Goal: Information Seeking & Learning: Learn about a topic

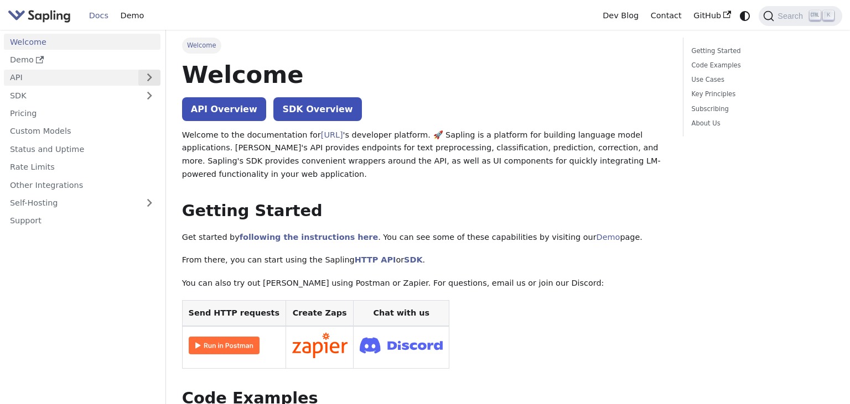
click at [153, 77] on button "Expand sidebar category 'API'" at bounding box center [149, 78] width 22 height 16
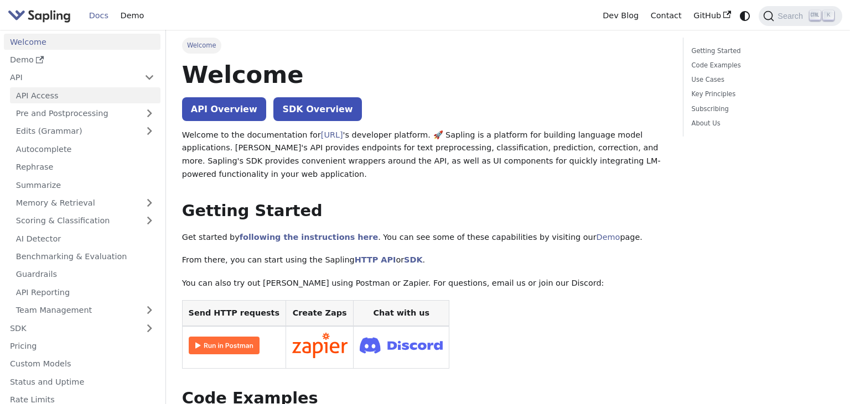
click at [131, 95] on link "API Access" at bounding box center [85, 95] width 150 height 16
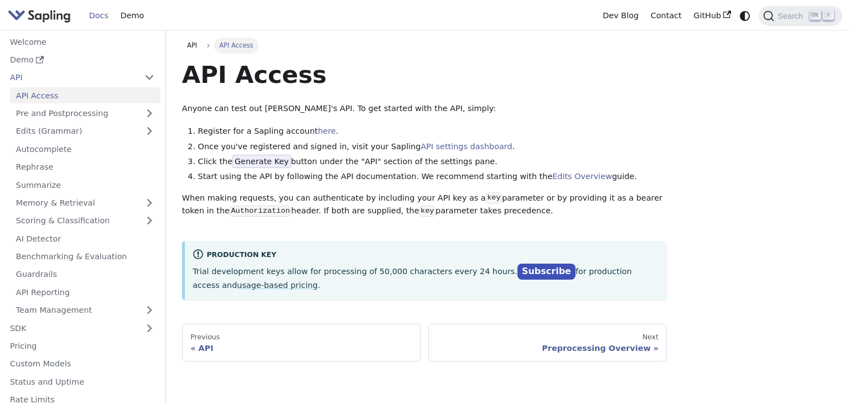
click at [757, 191] on div "API API Access API Access Anyone can test out Sapling's API. To get started wit…" at bounding box center [508, 200] width 668 height 324
click at [98, 119] on link "Pre and Postprocessing" at bounding box center [85, 114] width 150 height 16
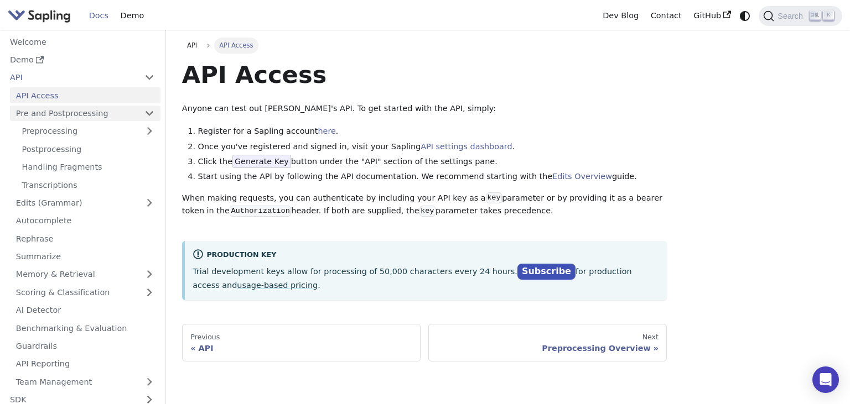
click at [98, 119] on link "Pre and Postprocessing" at bounding box center [85, 114] width 150 height 16
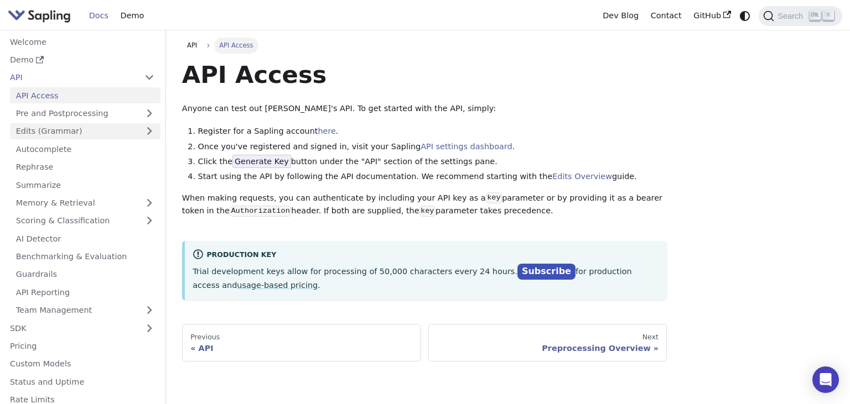
click at [106, 132] on link "Edits (Grammar)" at bounding box center [85, 131] width 150 height 16
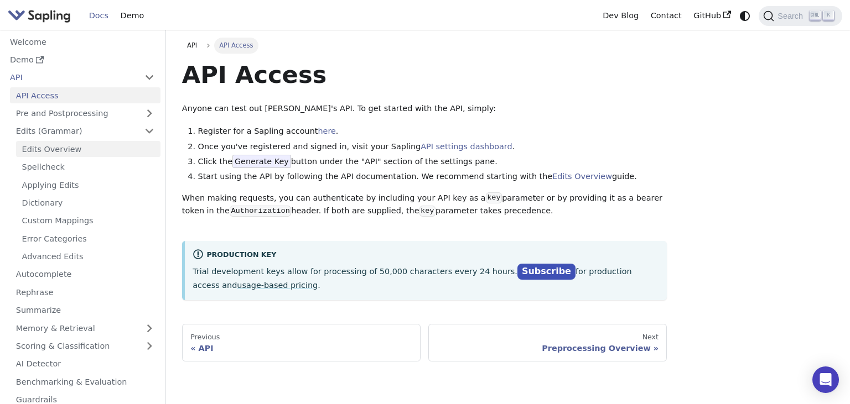
click at [93, 149] on link "Edits Overview" at bounding box center [88, 149] width 144 height 16
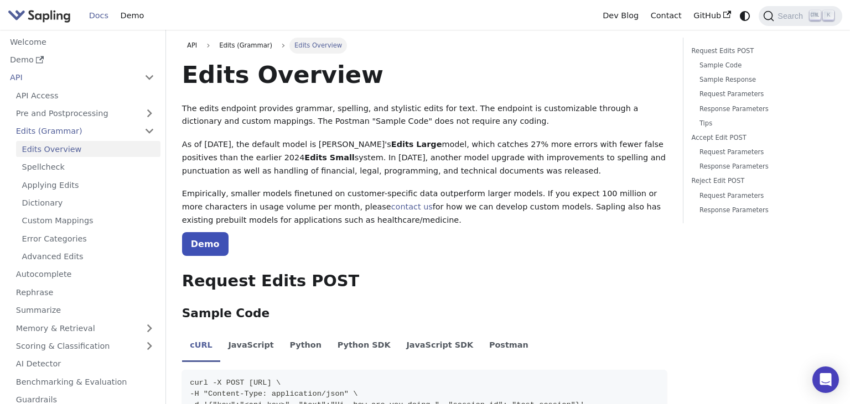
click at [94, 17] on link "Docs" at bounding box center [99, 15] width 32 height 17
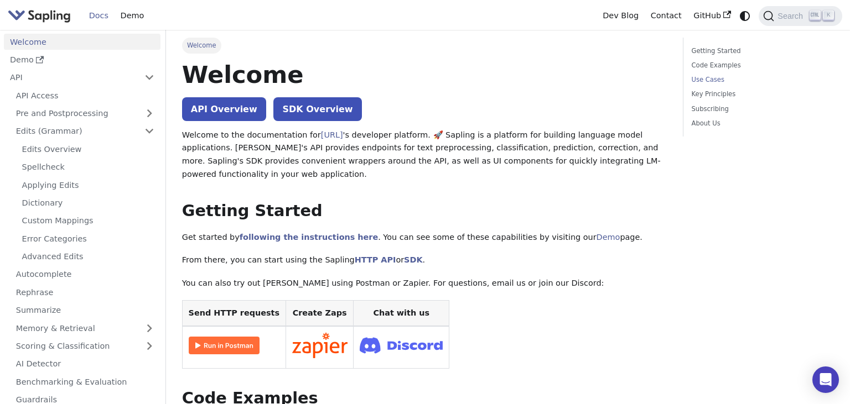
click at [709, 83] on link "Use Cases" at bounding box center [760, 80] width 138 height 11
click at [309, 119] on link "SDK Overview" at bounding box center [317, 109] width 88 height 24
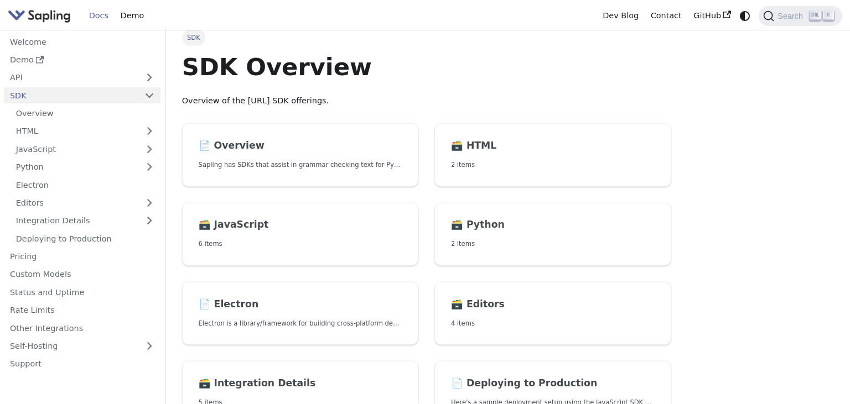
scroll to position [5, 0]
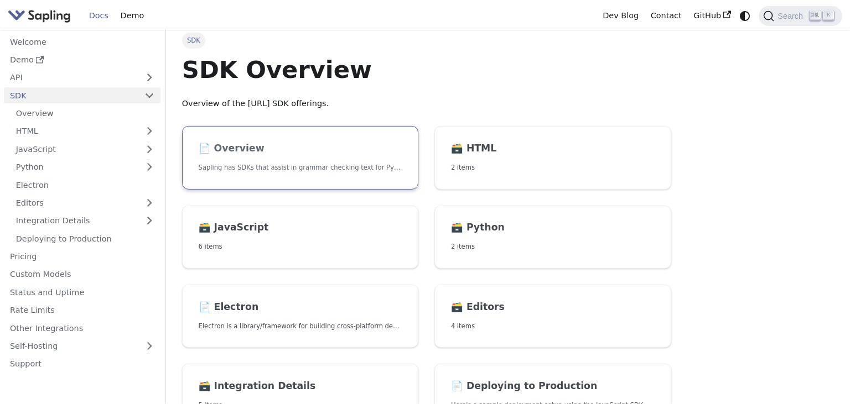
click at [271, 152] on h2 "📄️ Overview" at bounding box center [301, 149] width 204 height 12
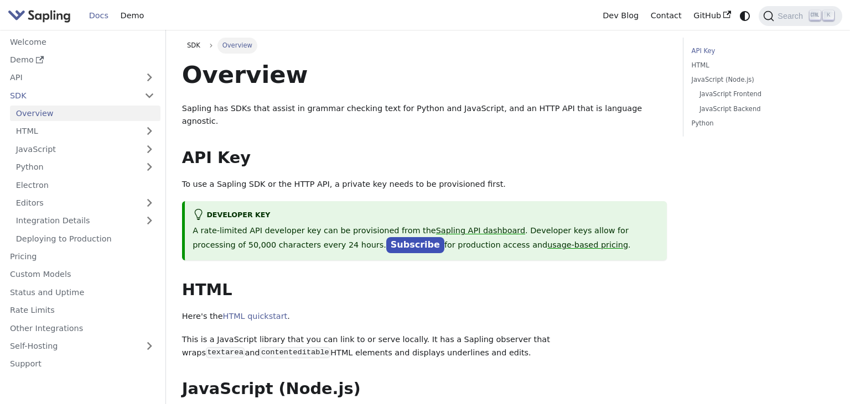
click at [559, 251] on div "Overview Sapling has SDKs that assist in grammar checking text for Python and J…" at bounding box center [424, 408] width 485 height 696
click at [64, 100] on link "SDK" at bounding box center [71, 95] width 134 height 16
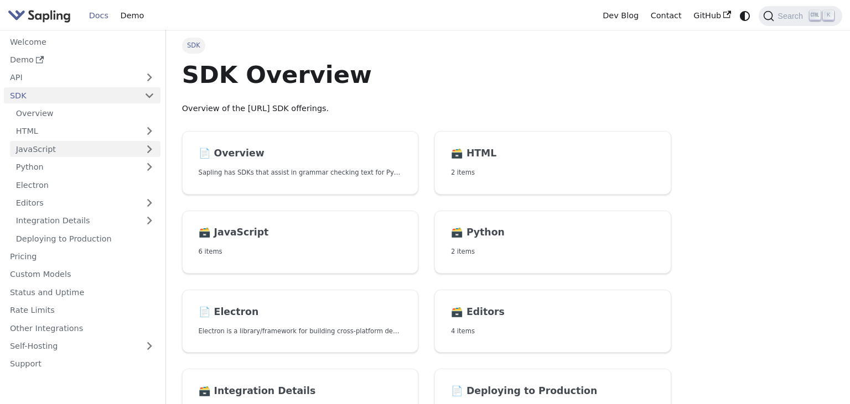
click at [80, 150] on link "JavaScript" at bounding box center [85, 149] width 150 height 16
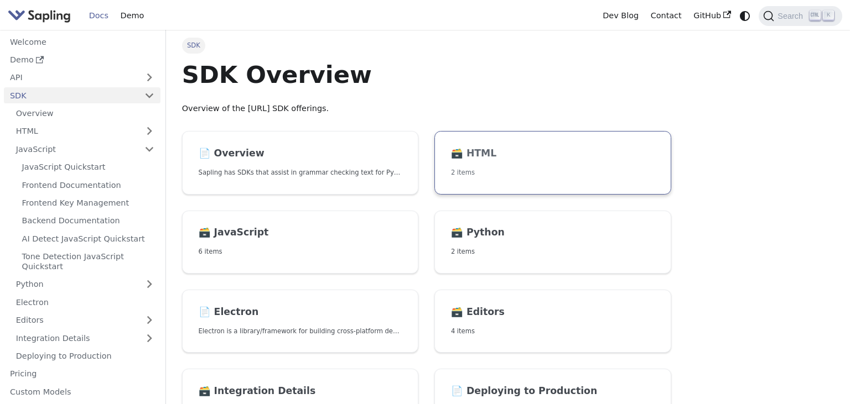
click at [505, 175] on p "2 items" at bounding box center [553, 173] width 204 height 11
